Goal: Task Accomplishment & Management: Use online tool/utility

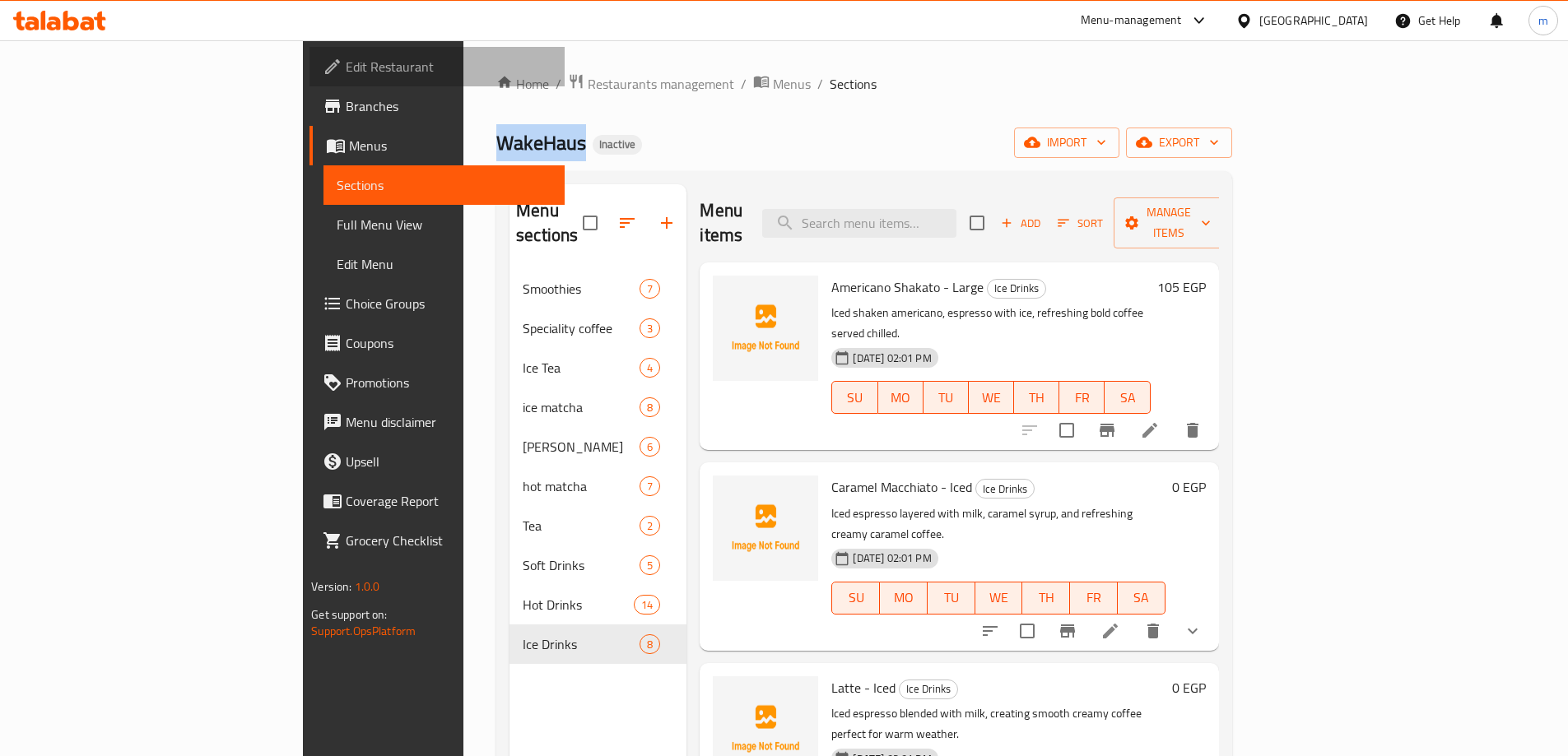
click at [345, 74] on span "Edit Restaurant" at bounding box center [447, 67] width 205 height 20
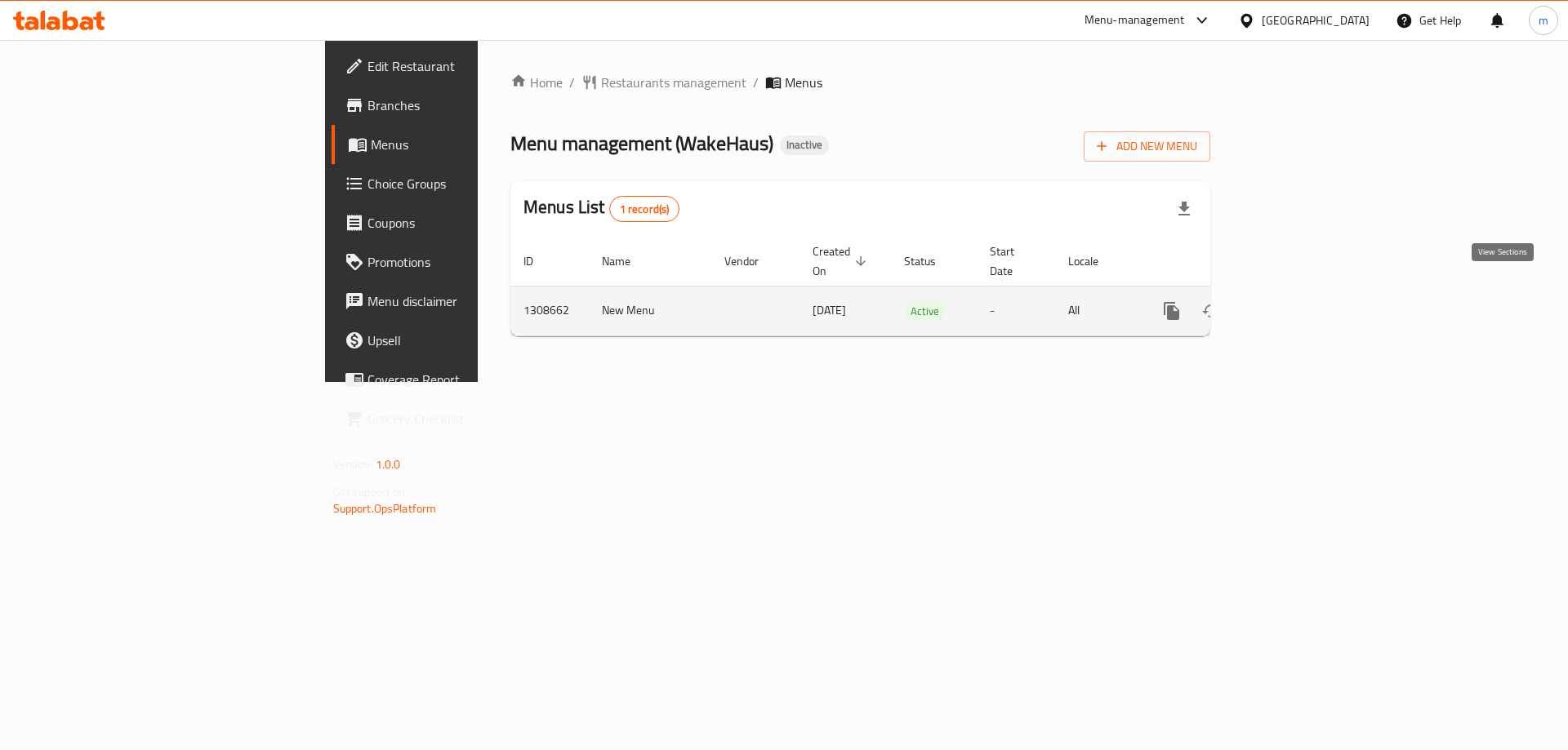
click at [1300, 302] on icon "enhanced table" at bounding box center [1290, 312] width 20 height 20
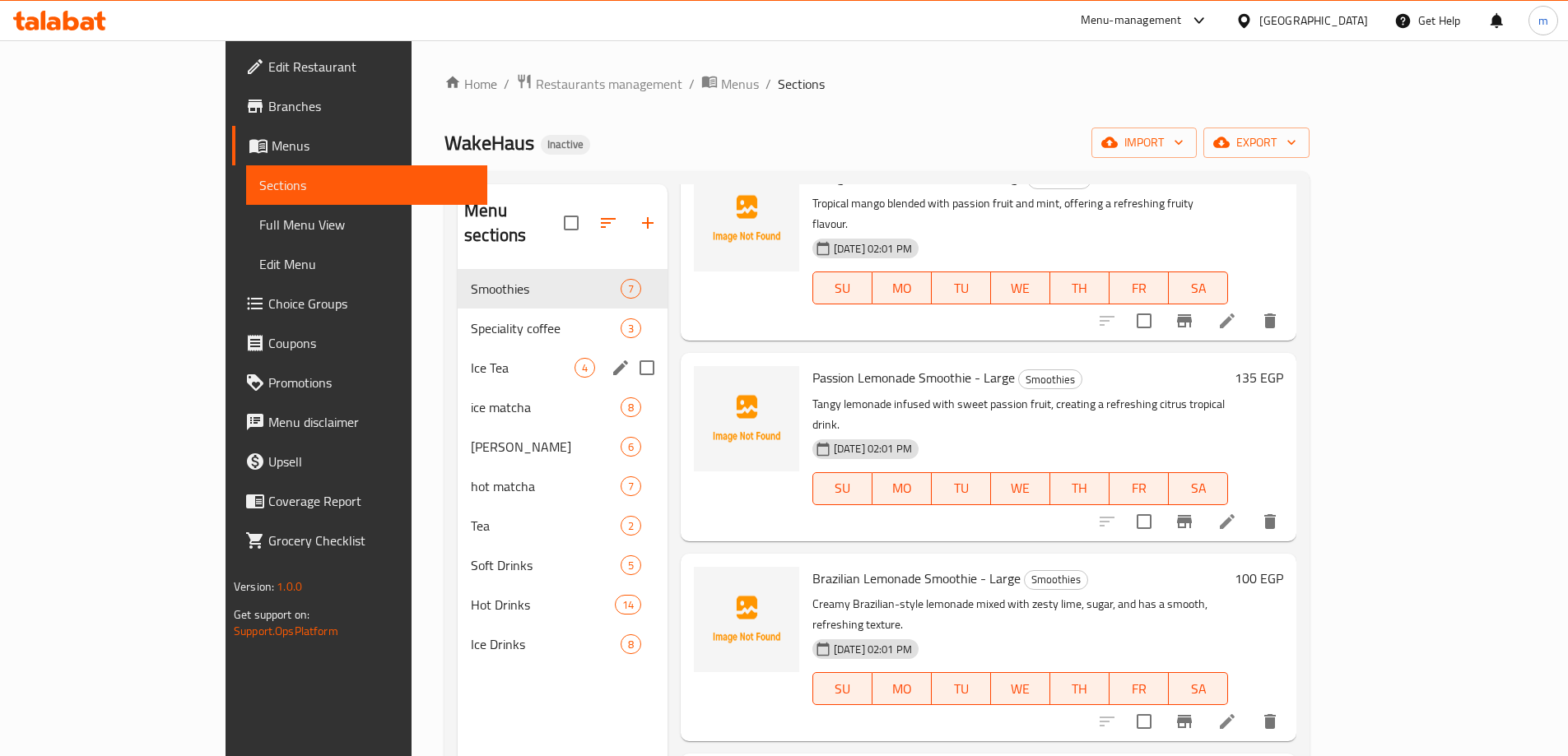
scroll to position [164, 0]
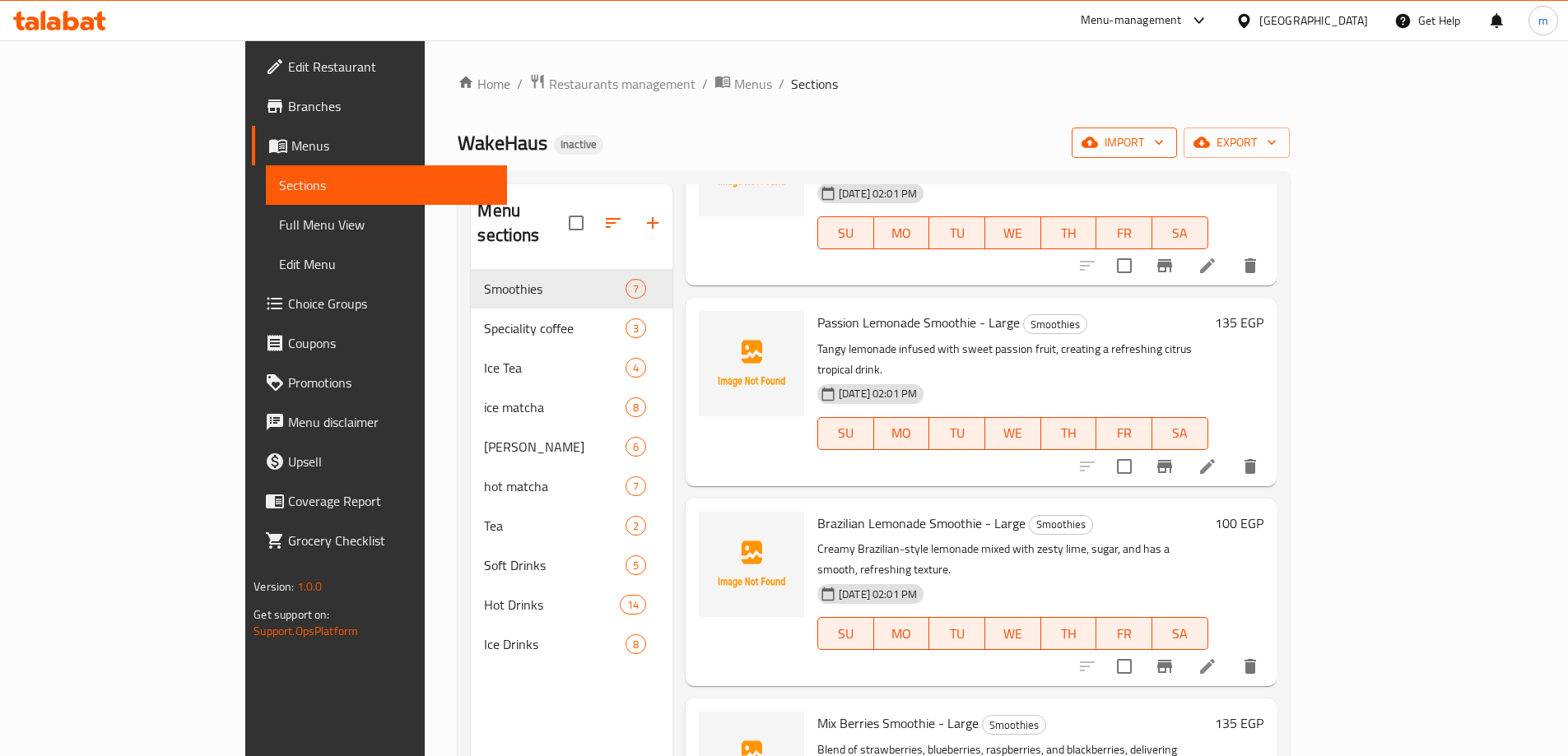
click at [1163, 142] on span "import" at bounding box center [1124, 142] width 79 height 21
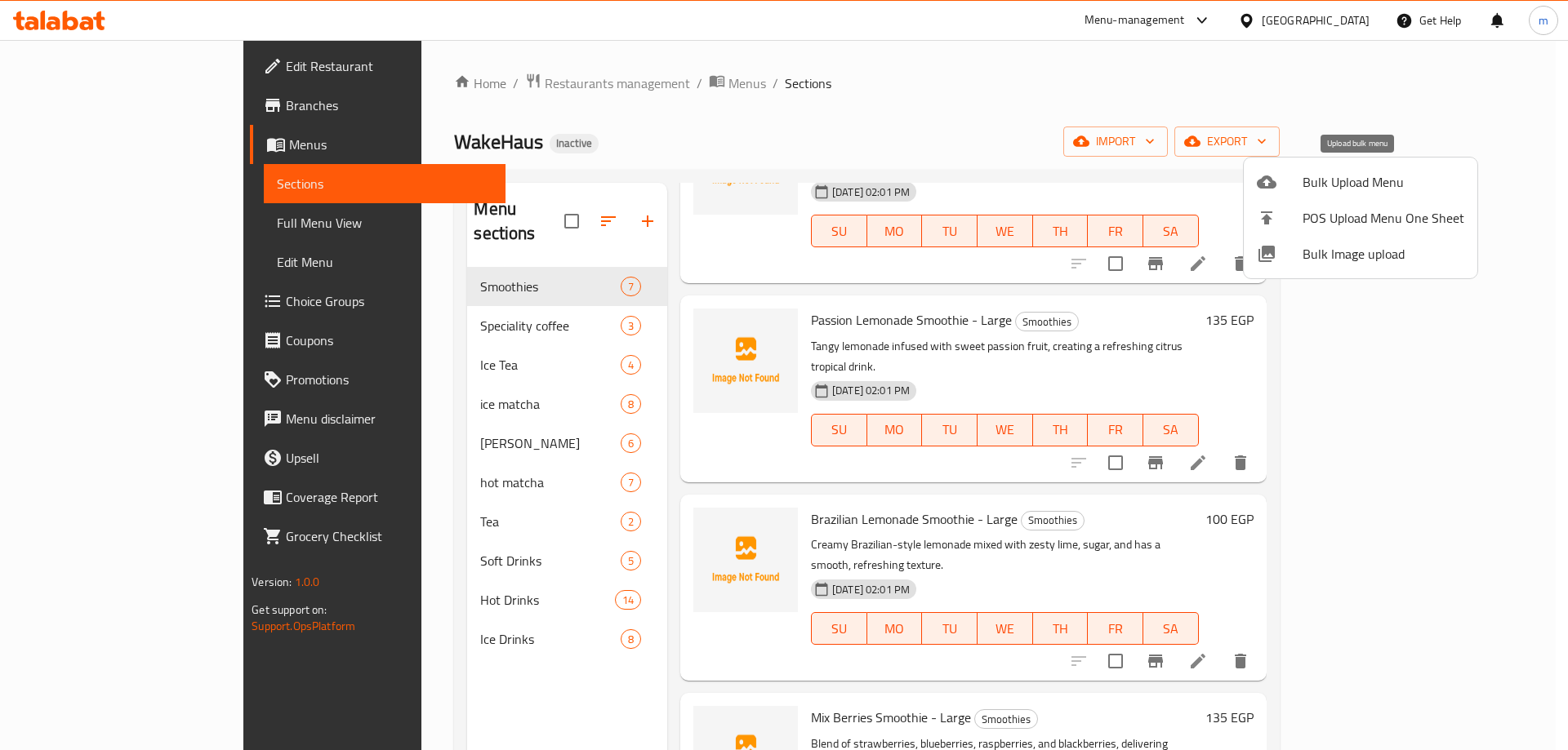
click at [1335, 189] on span "Bulk Upload Menu" at bounding box center [1383, 182] width 161 height 20
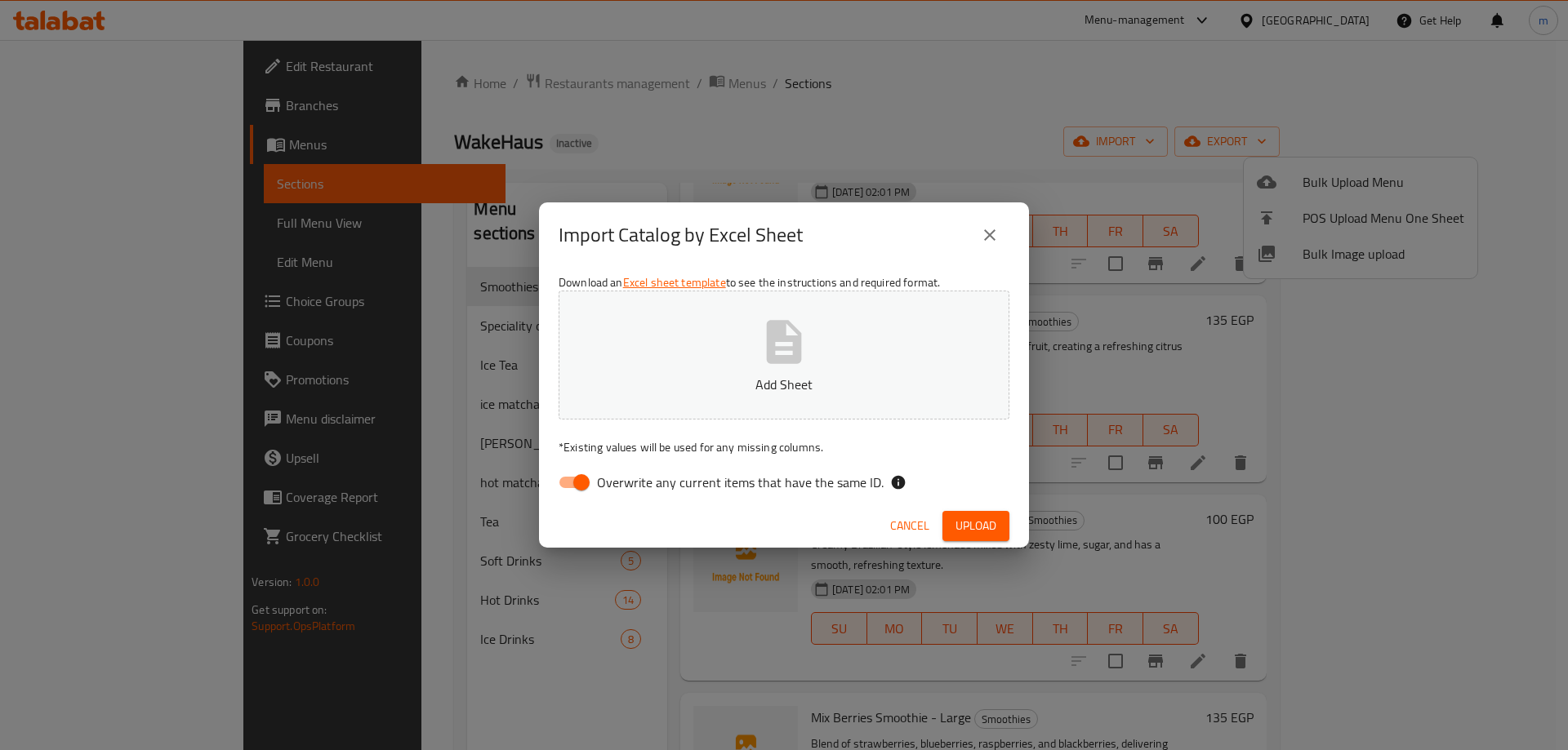
click at [591, 483] on input "Overwrite any current items that have the same ID." at bounding box center [581, 482] width 93 height 31
click at [591, 483] on input "Overwrite any current items that have the same ID." at bounding box center [565, 482] width 93 height 31
click at [573, 478] on input "Overwrite any current items that have the same ID." at bounding box center [581, 482] width 93 height 31
checkbox input "false"
click at [755, 359] on button "Add Sheet" at bounding box center [783, 355] width 450 height 129
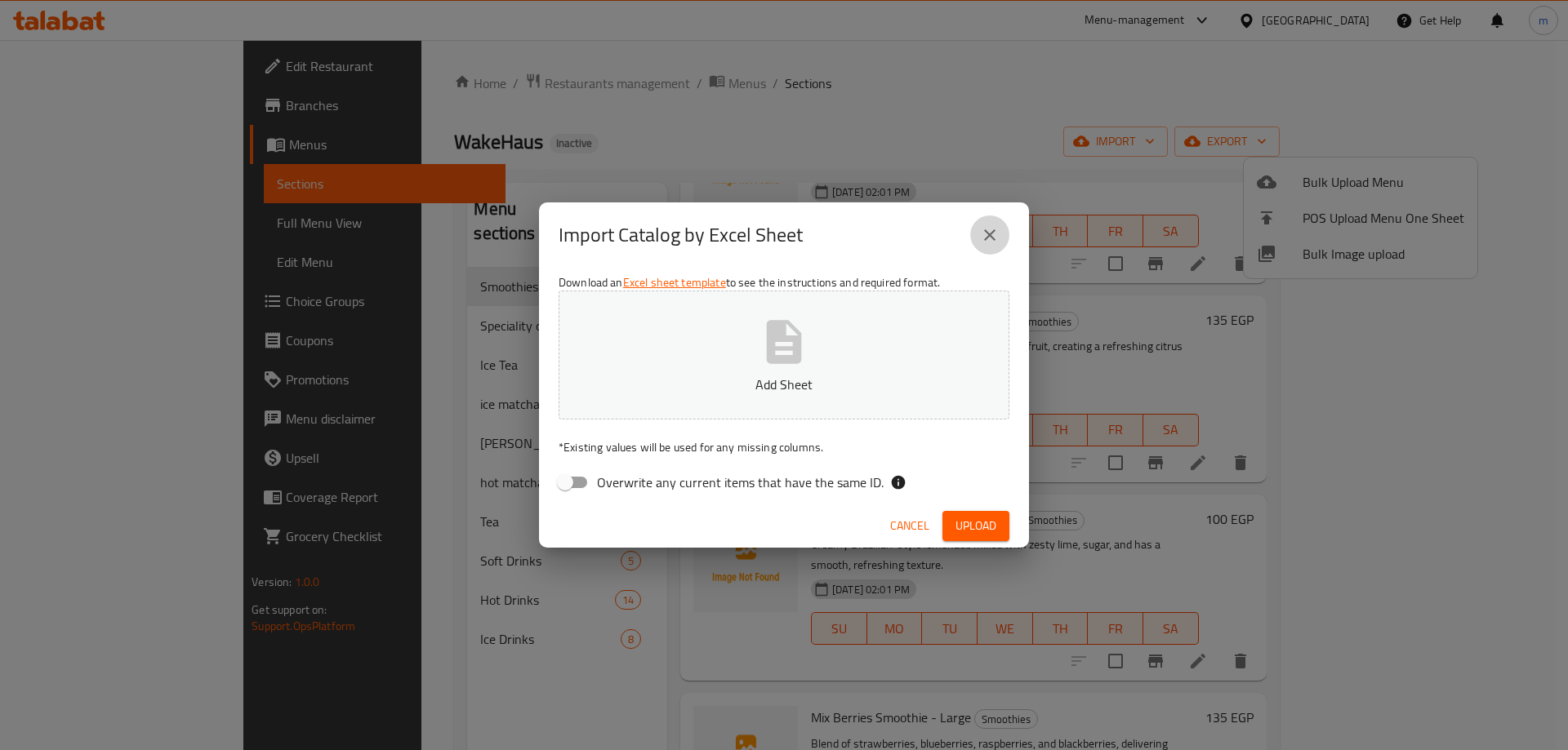
click at [988, 236] on icon "close" at bounding box center [990, 236] width 20 height 20
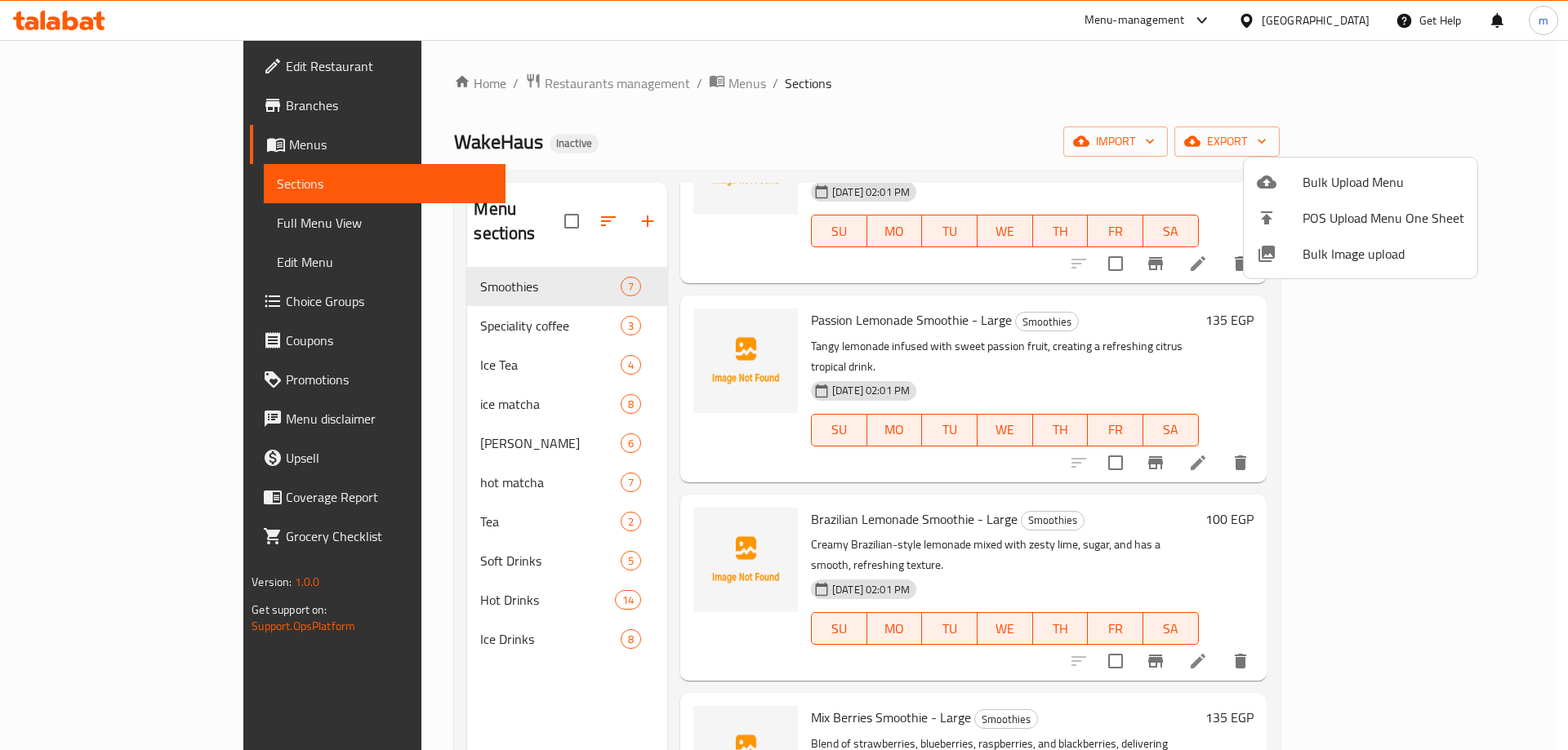
click at [1043, 100] on div at bounding box center [784, 375] width 1568 height 750
